Goal: Information Seeking & Learning: Learn about a topic

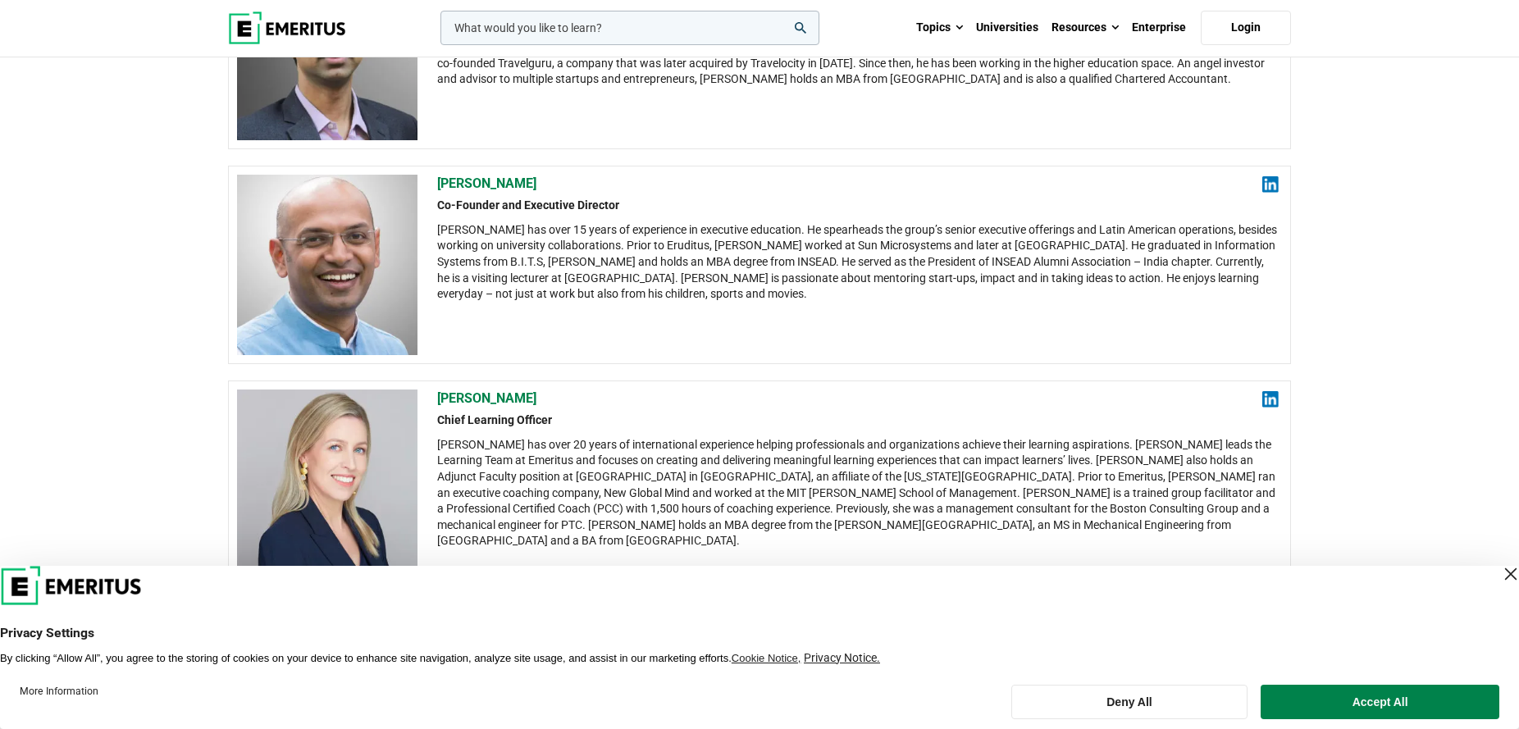
scroll to position [273, 0]
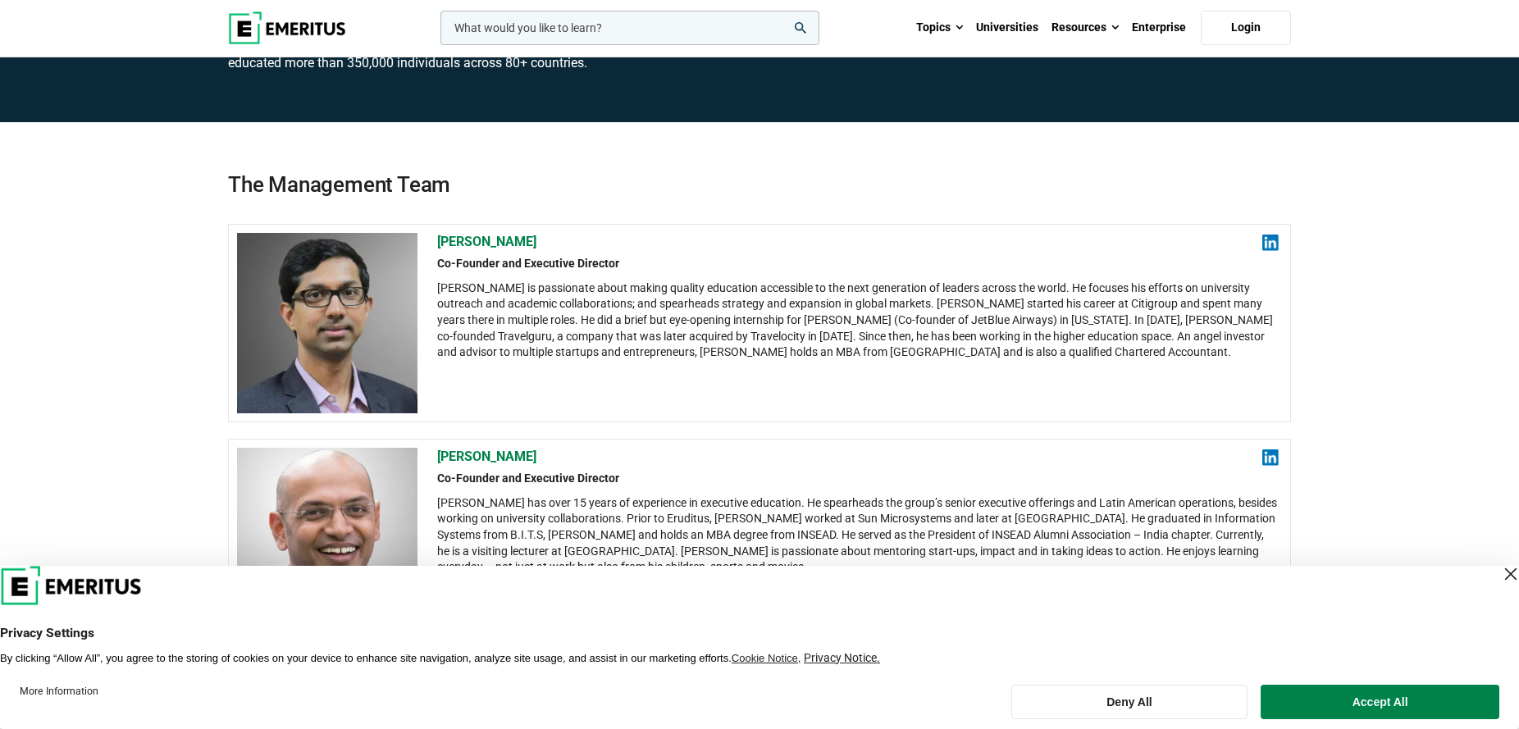
click at [1499, 575] on div "Close Layer" at bounding box center [1510, 574] width 23 height 23
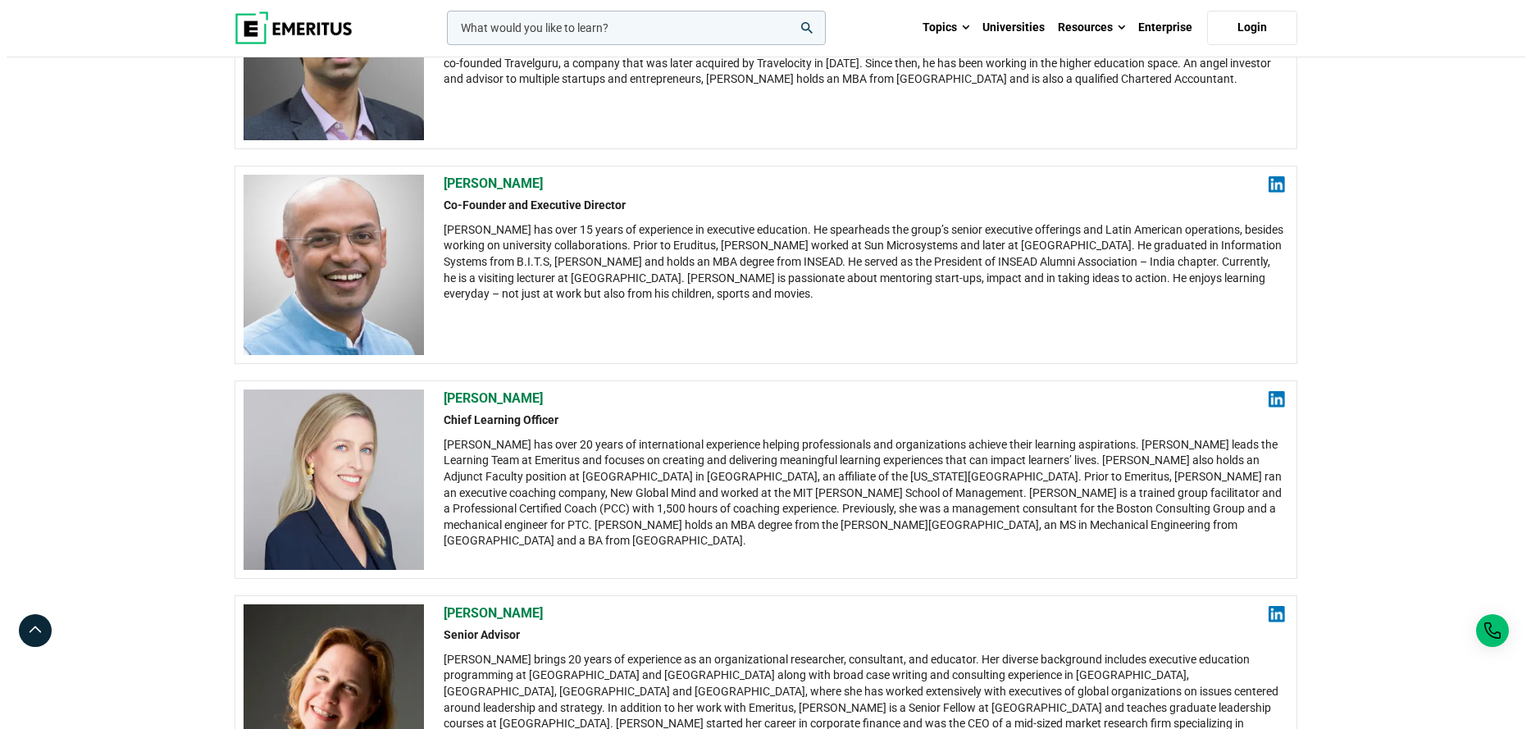
scroll to position [0, 0]
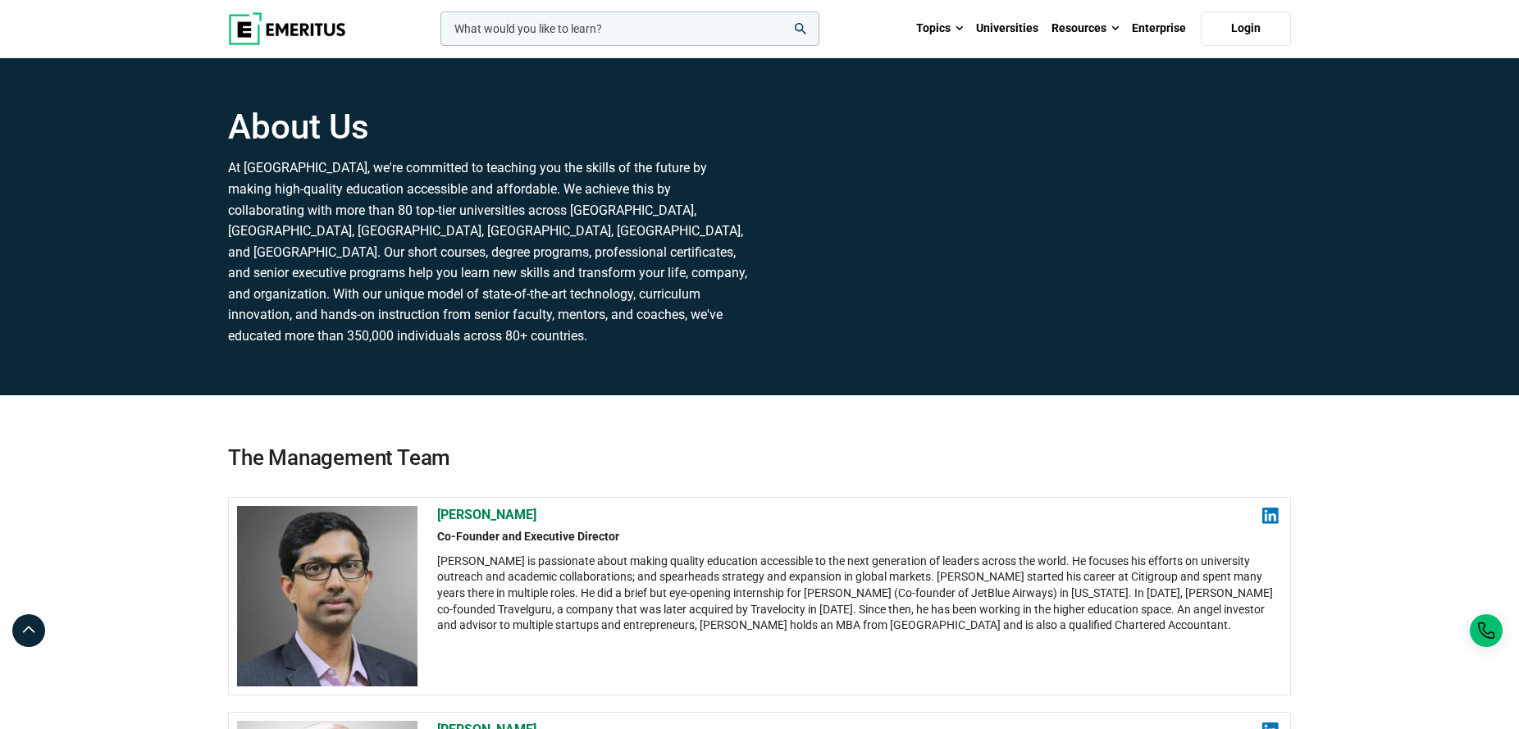
click at [779, 34] on input "woocommerce-product-search-field-0" at bounding box center [629, 28] width 379 height 34
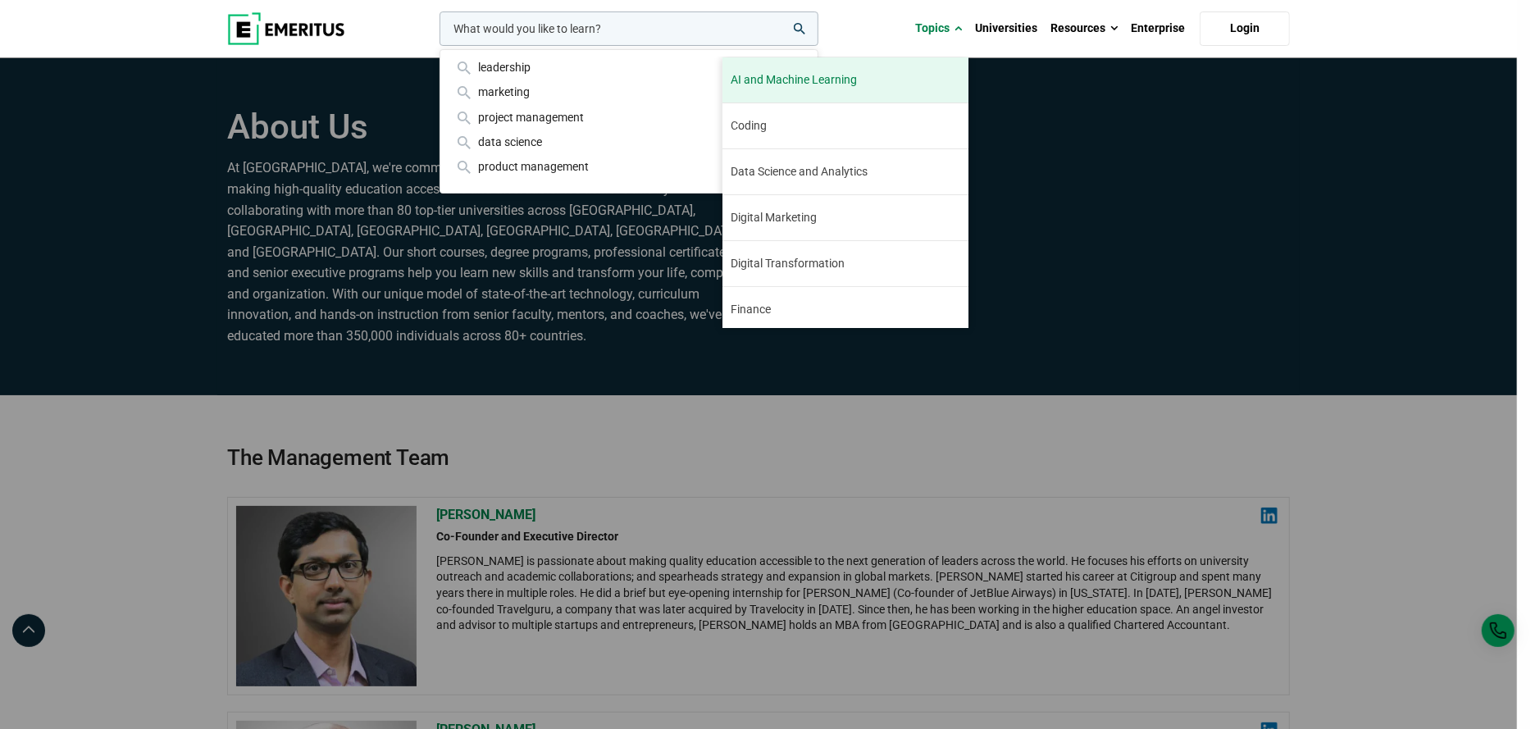
click at [810, 92] on link "AI and Machine Learning By 2023, 40 percent of infrastructure and operations te…" at bounding box center [846, 79] width 246 height 45
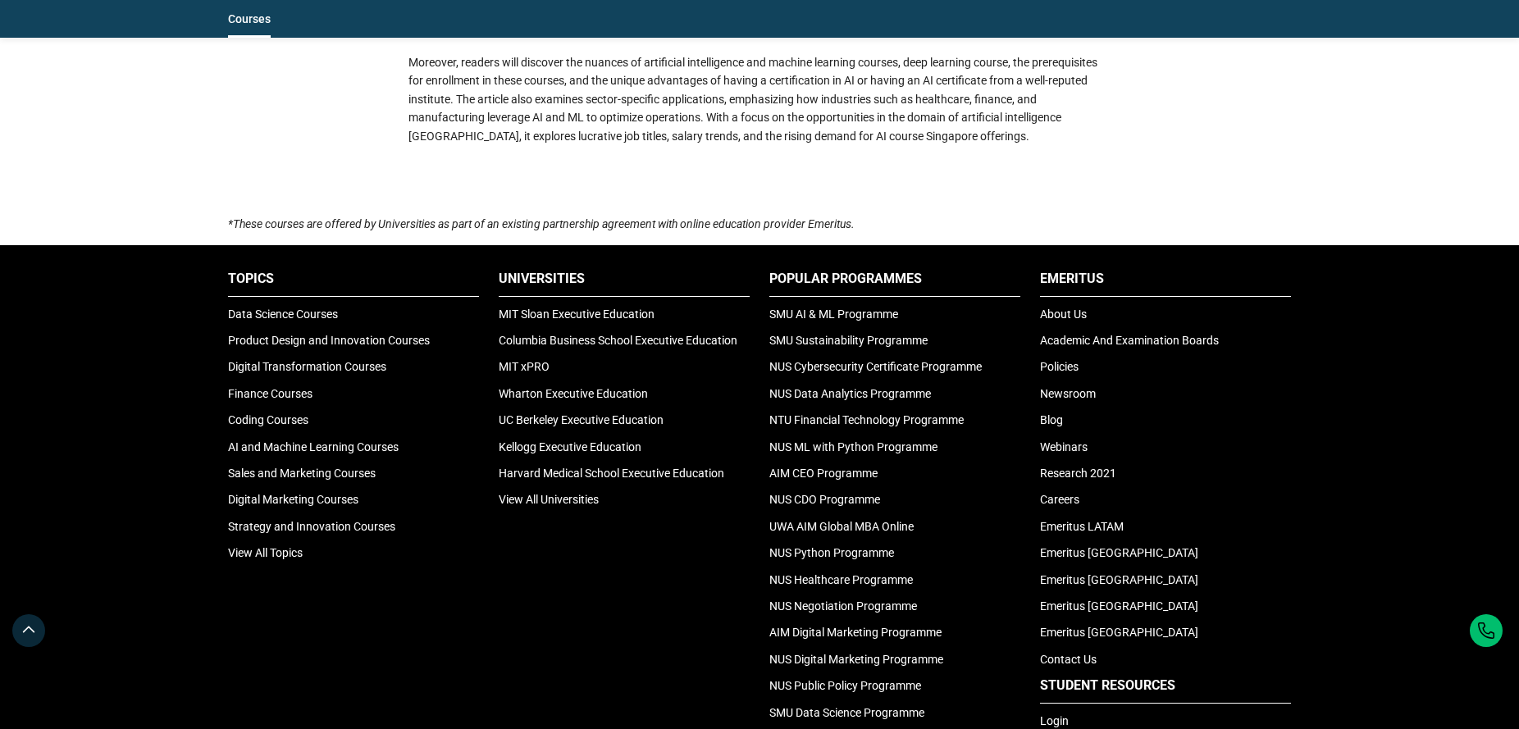
scroll to position [5195, 0]
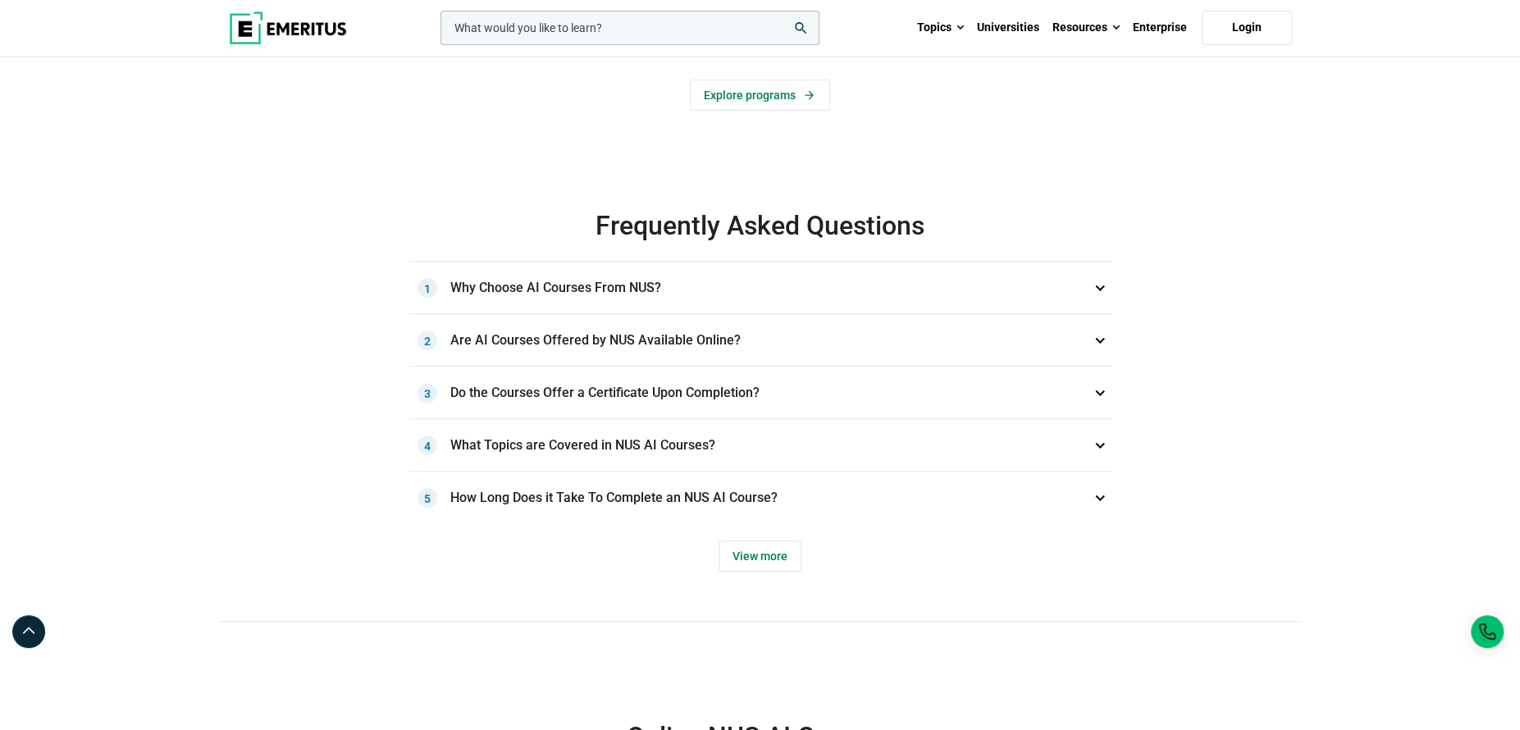
scroll to position [86, 0]
click at [561, 290] on h3 "Why Choose AI Courses From NUS? 1" at bounding box center [760, 288] width 702 height 52
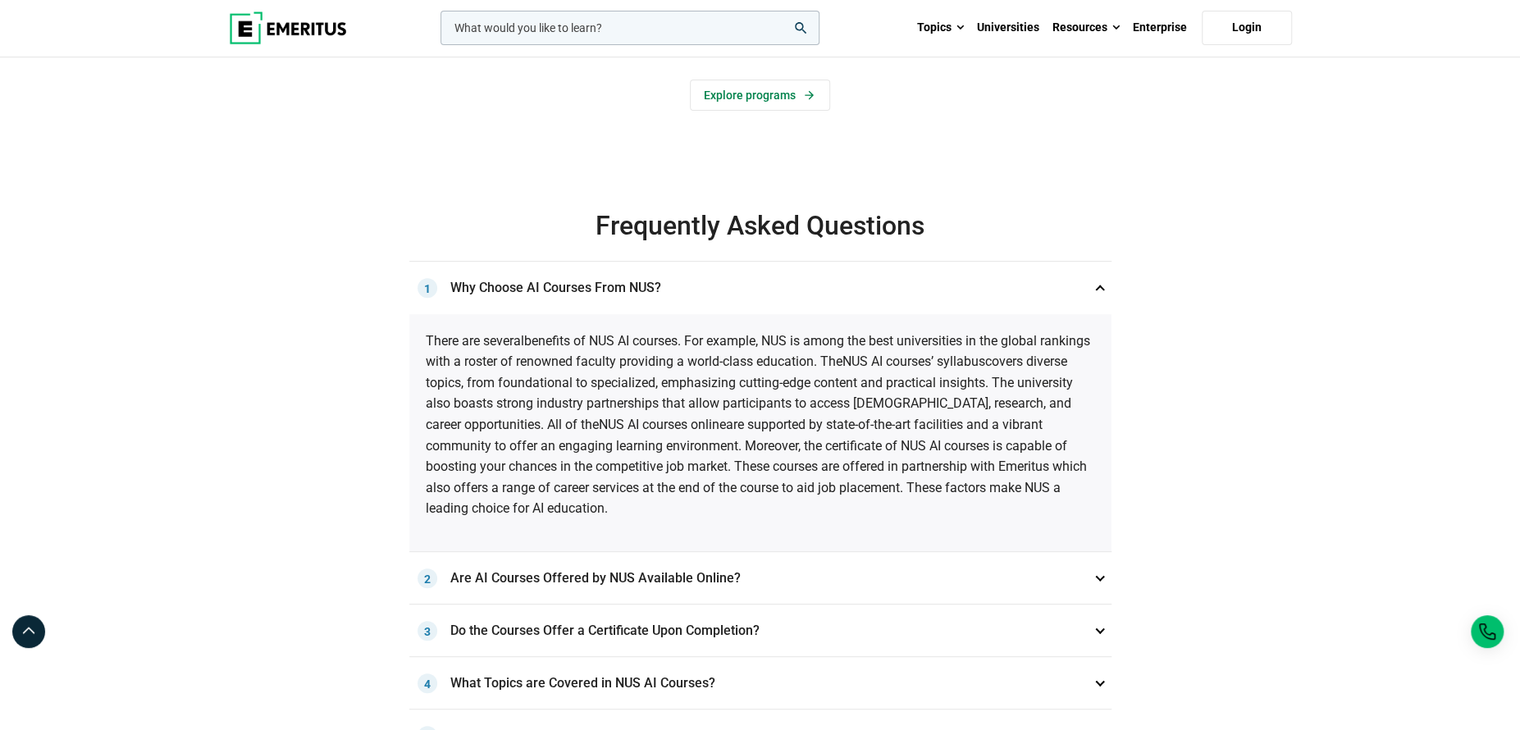
scroll to position [685, 0]
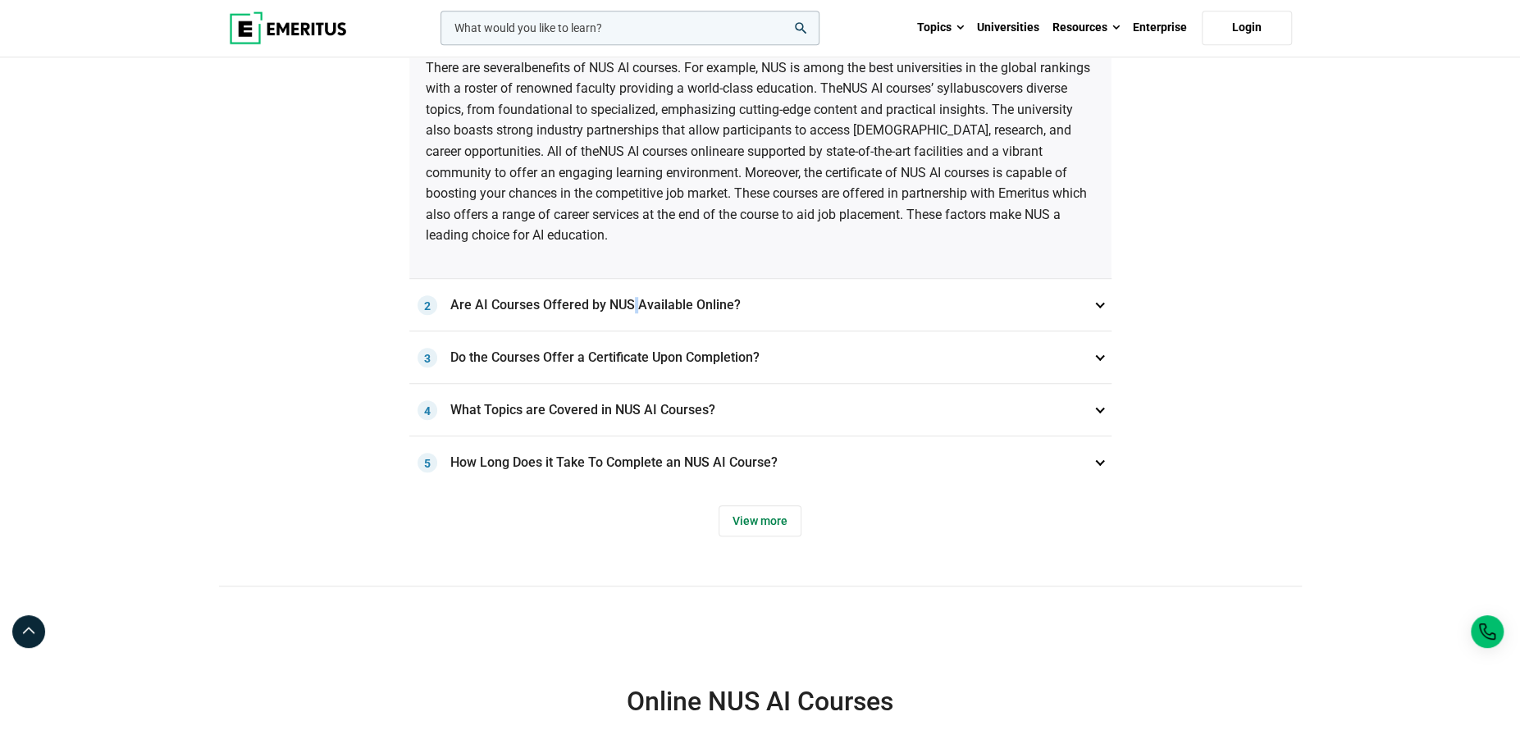
click at [627, 308] on h3 "Are AI Courses Offered by NUS Available Online? 2" at bounding box center [760, 305] width 702 height 52
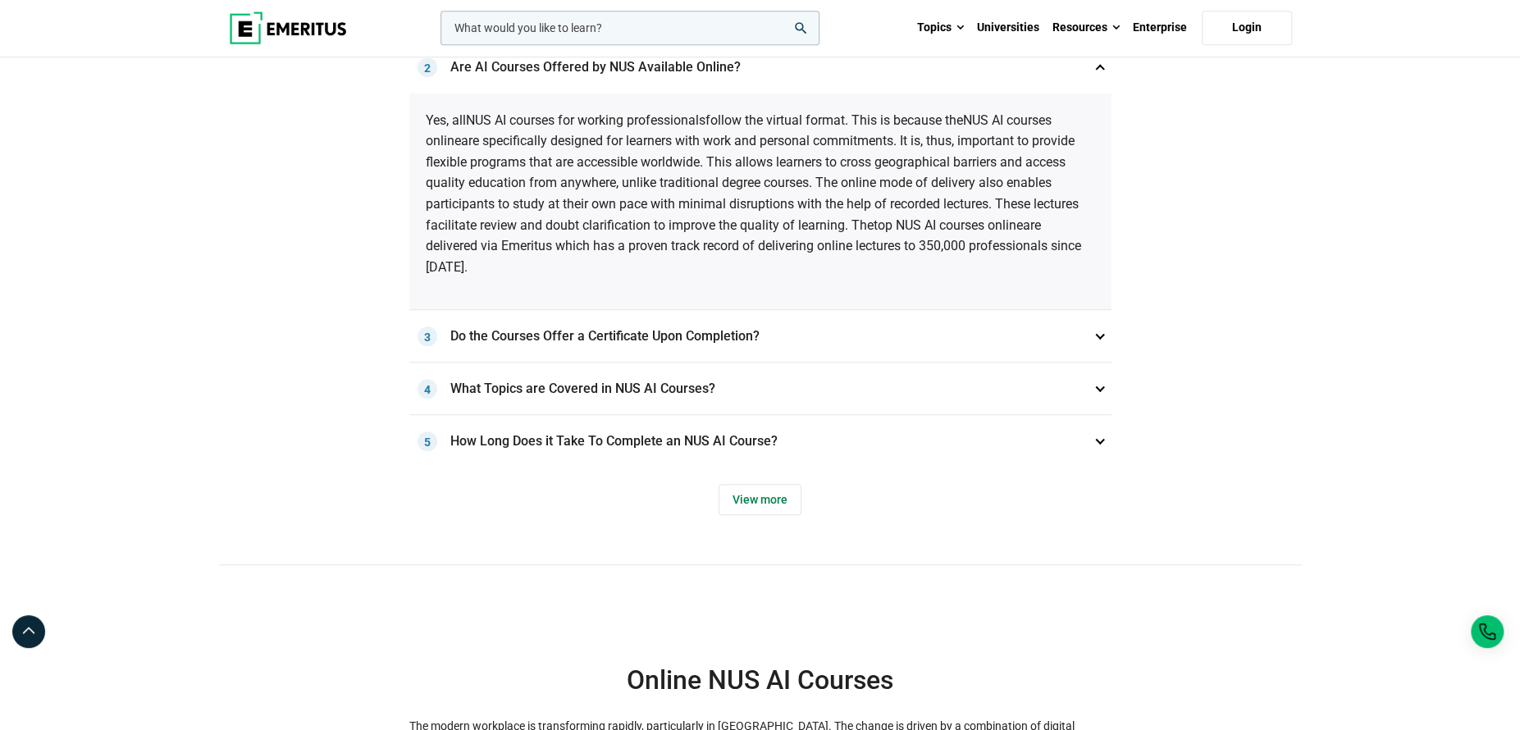
click at [573, 342] on h3 "Do the Courses Offer a Certificate Upon Completion? 3" at bounding box center [760, 336] width 702 height 52
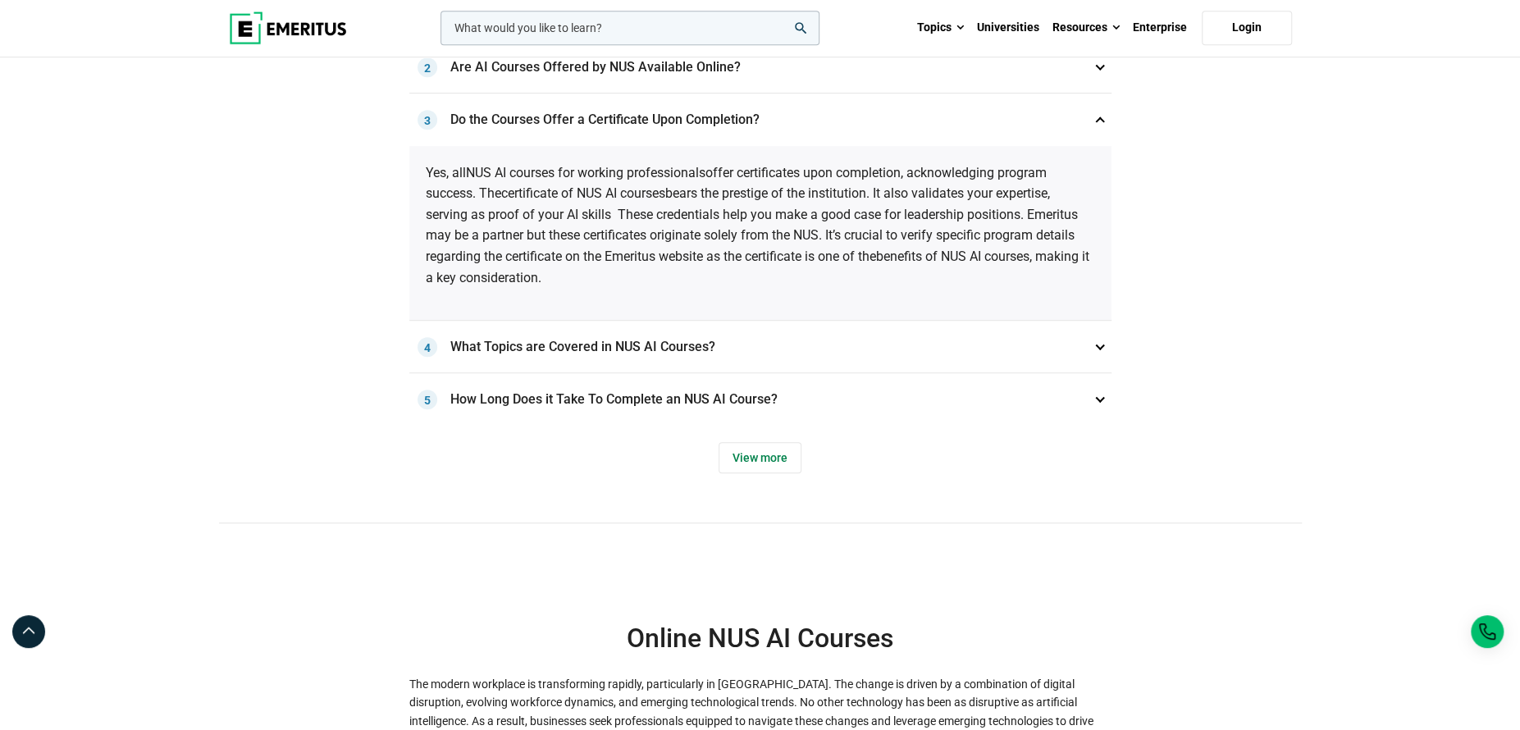
click at [644, 355] on h3 "What Topics are Covered in NUS AI Courses? 4" at bounding box center [760, 347] width 702 height 52
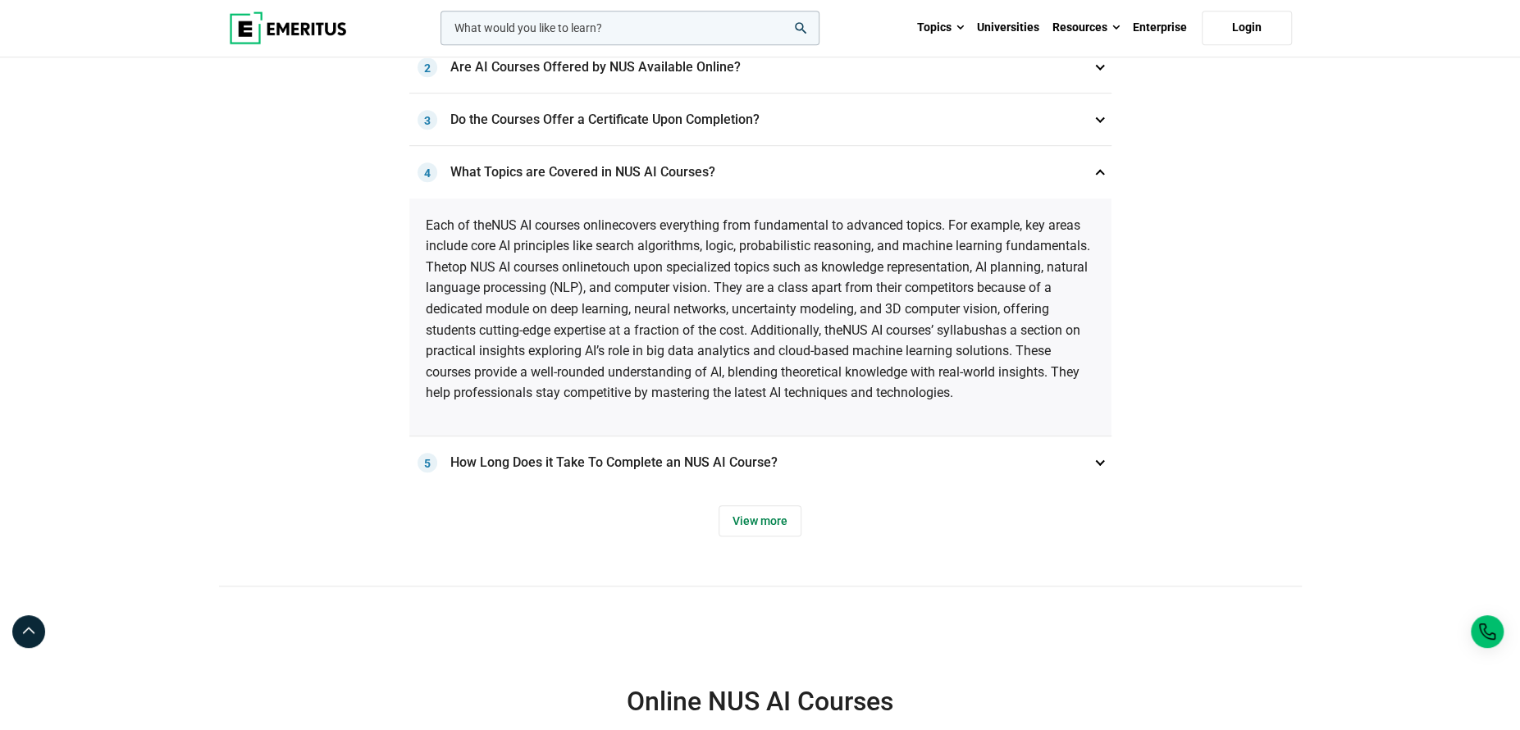
click at [676, 457] on h3 "How Long Does it Take To Complete an NUS AI Course? 5" at bounding box center [760, 462] width 702 height 52
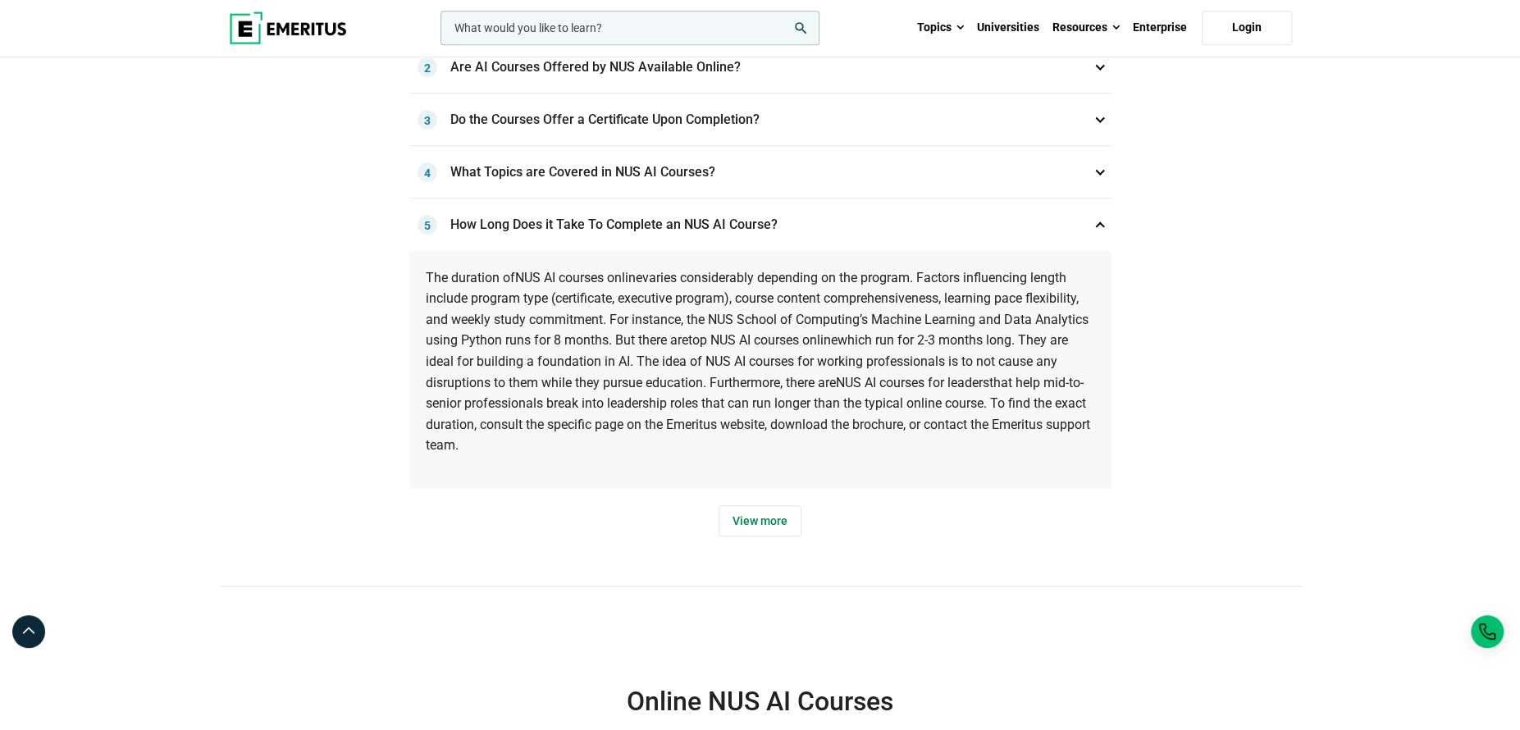
scroll to position [958, 0]
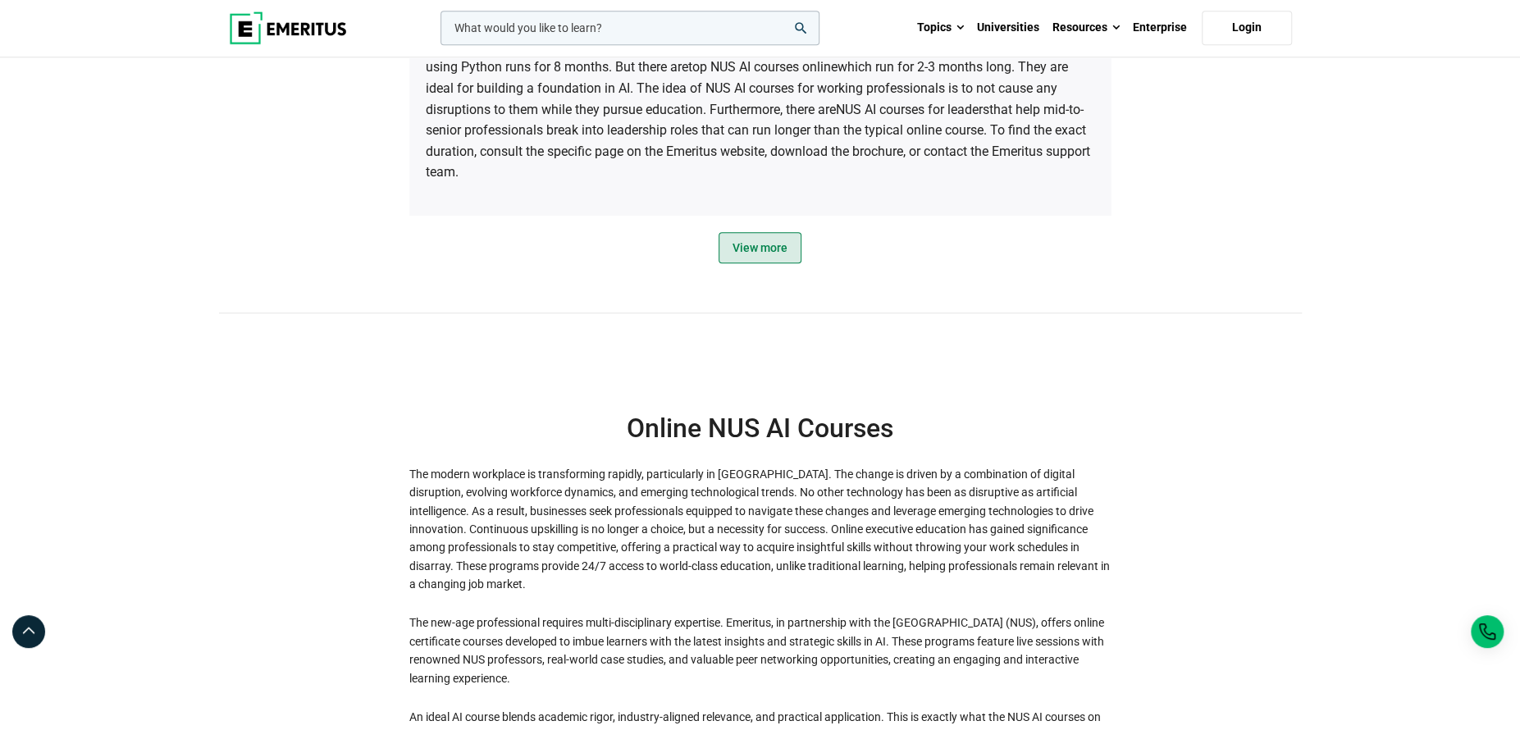
click at [742, 244] on span "View more" at bounding box center [760, 247] width 83 height 31
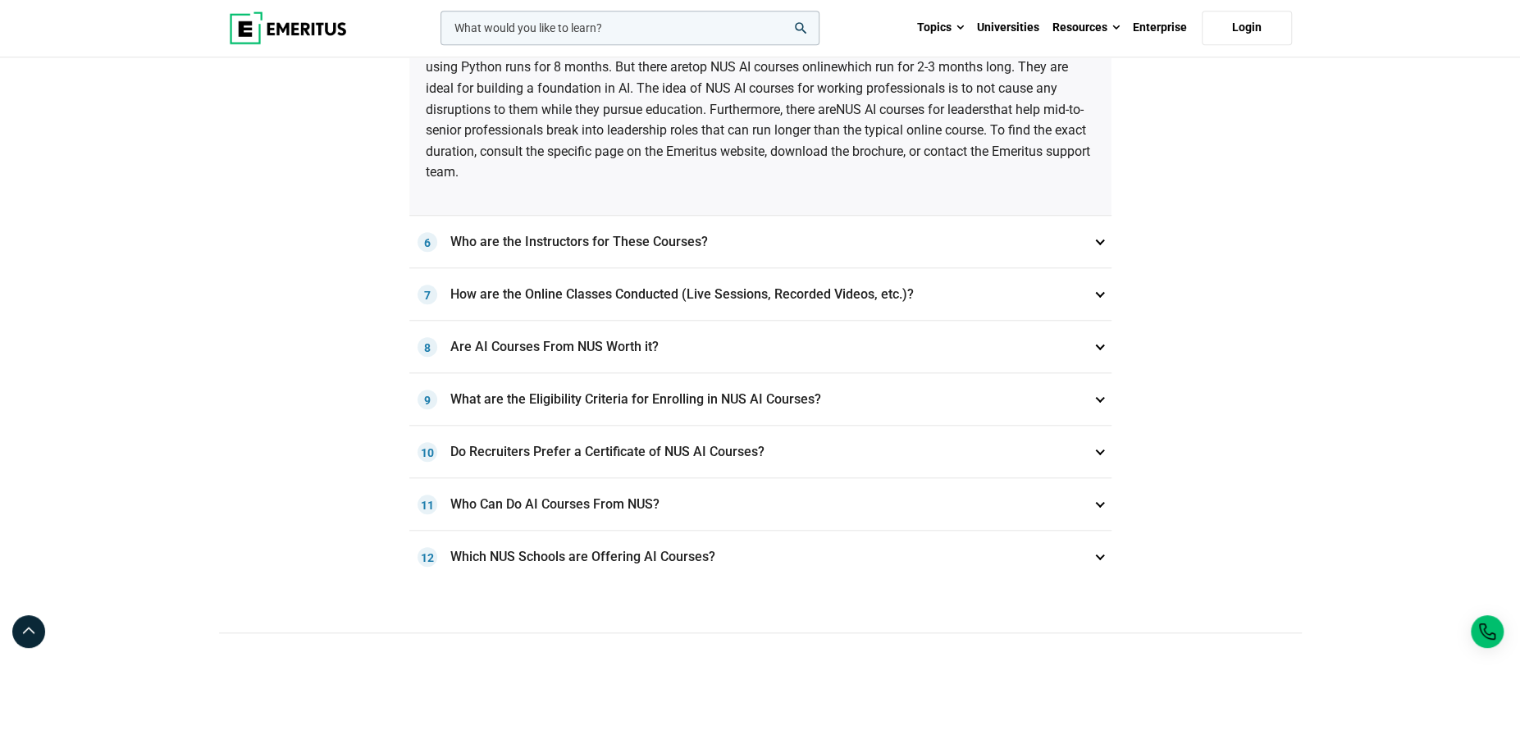
click at [586, 270] on h3 "How are the Online Classes Conducted (Live Sessions, Recorded Videos, etc.)? 7" at bounding box center [760, 294] width 702 height 52
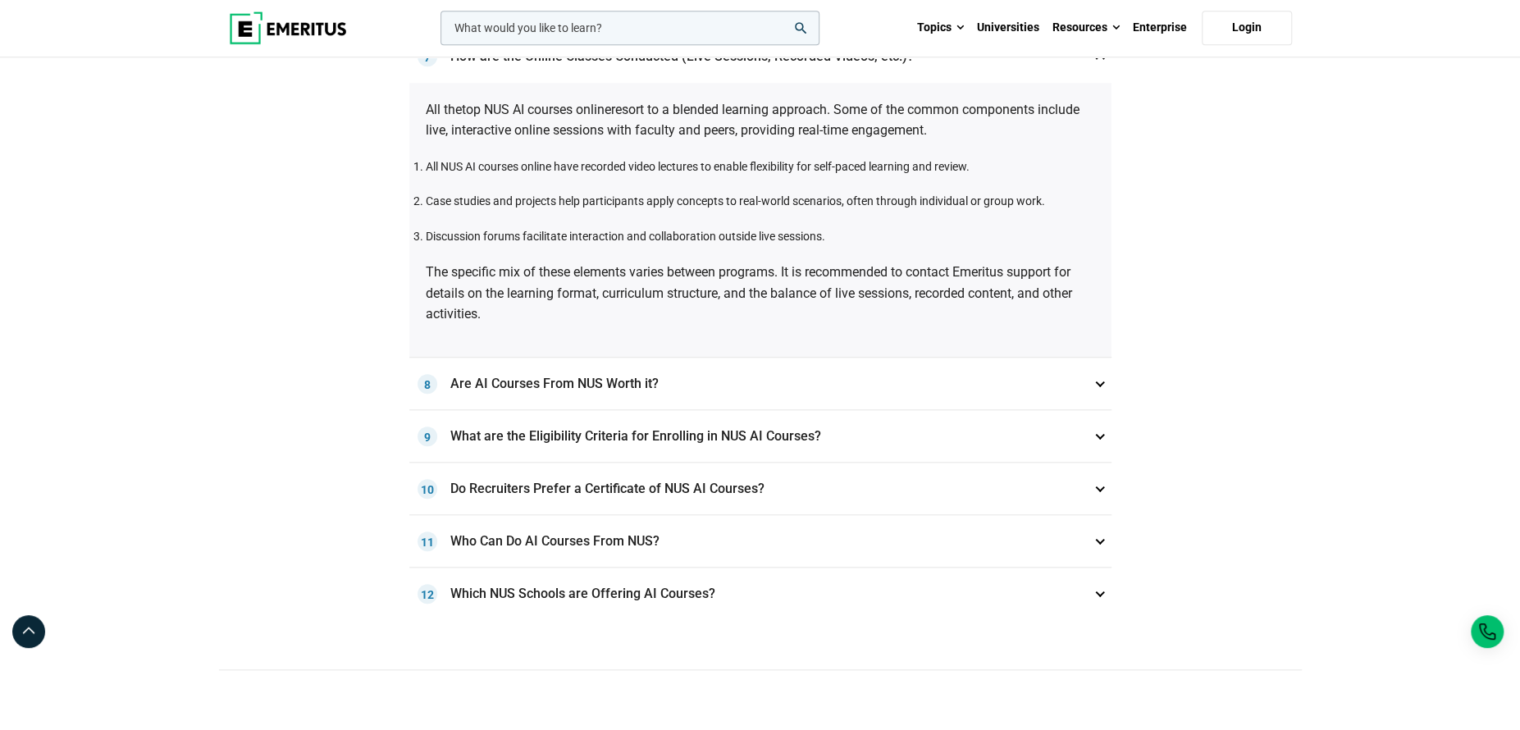
click at [643, 375] on h3 "Are AI Courses From NUS Worth it? 8" at bounding box center [760, 384] width 702 height 52
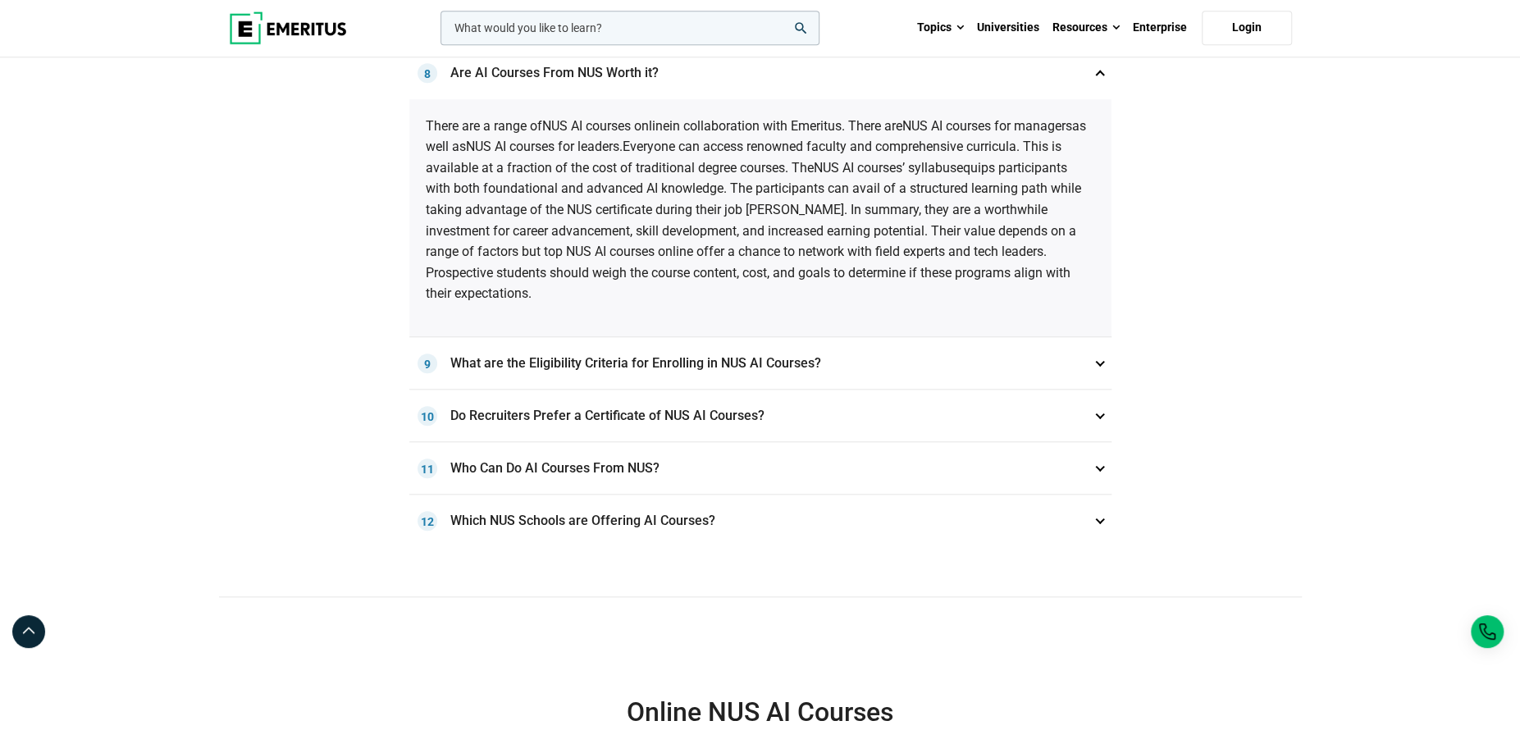
scroll to position [0, 0]
